Goal: Navigation & Orientation: Go to known website

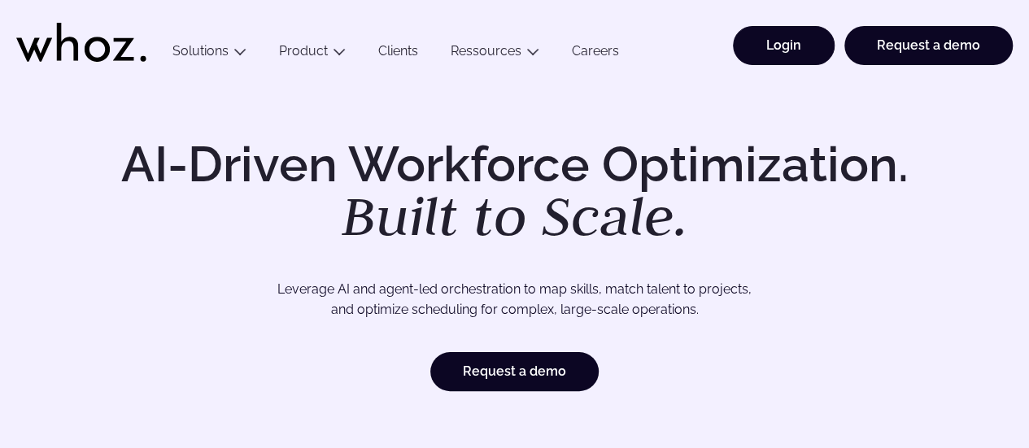
click at [760, 41] on link "Login" at bounding box center [784, 45] width 102 height 39
